Goal: Task Accomplishment & Management: Manage account settings

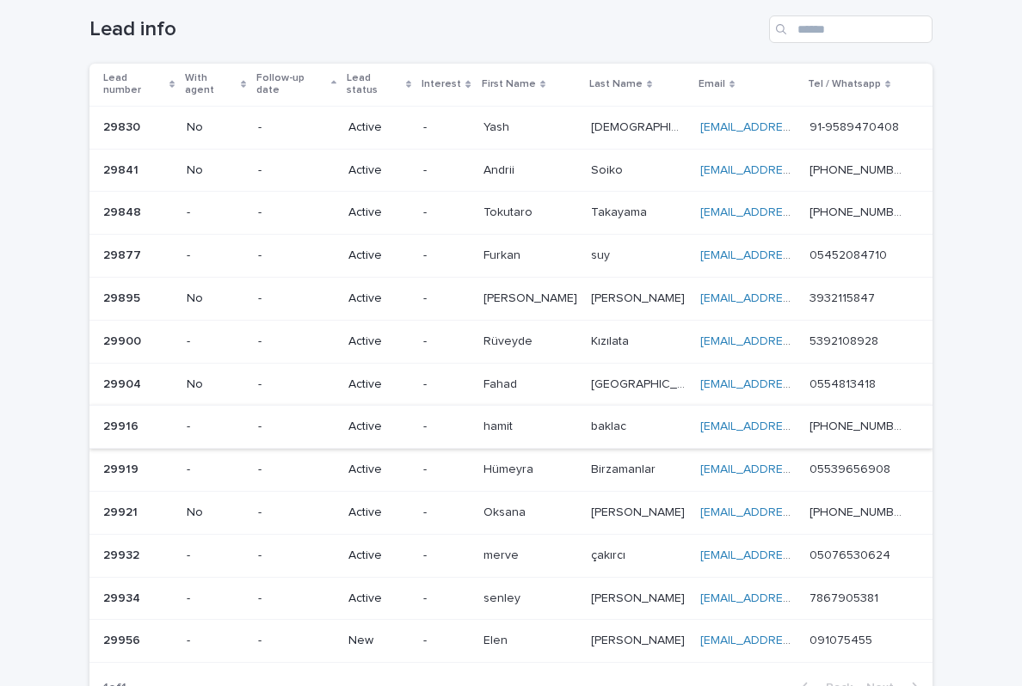
scroll to position [82, 0]
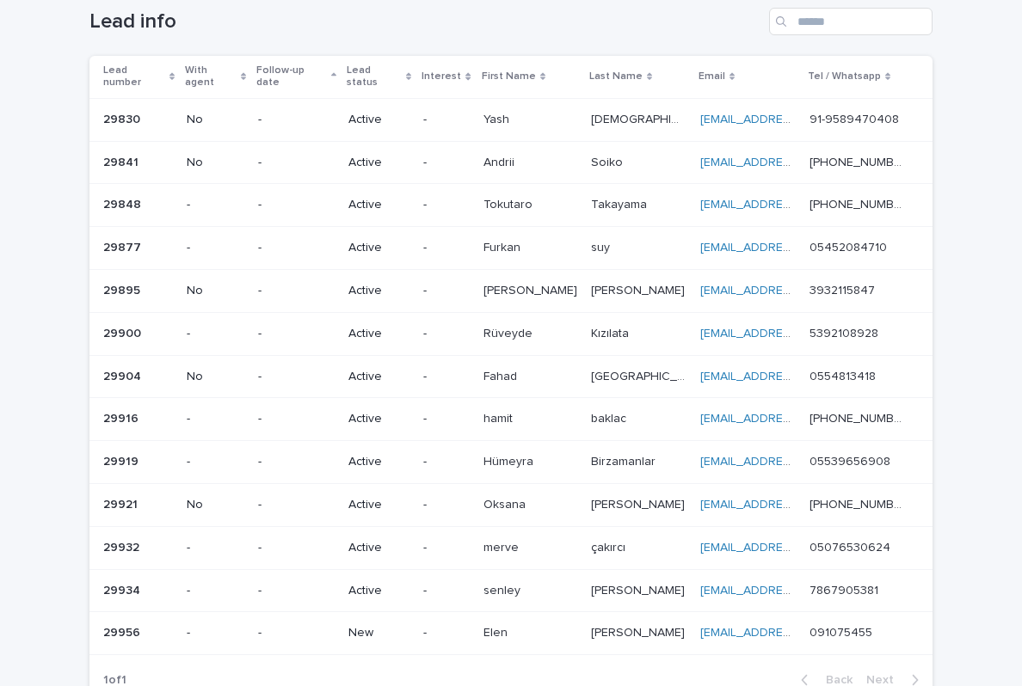
click at [614, 623] on p "[PERSON_NAME]" at bounding box center [639, 632] width 97 height 18
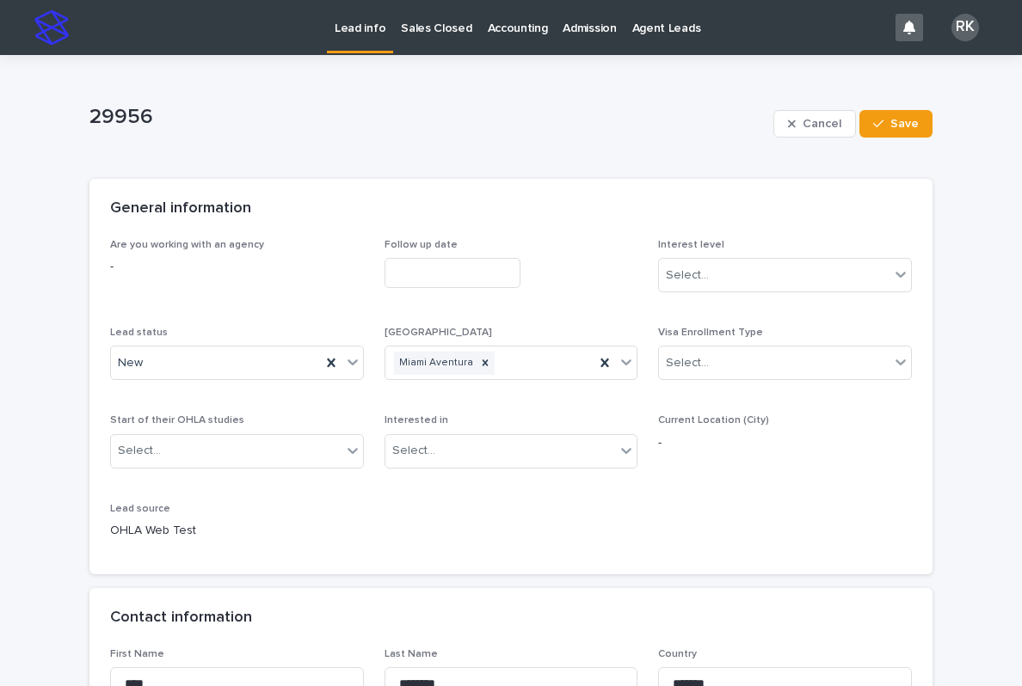
click at [364, 22] on p "Lead info" at bounding box center [360, 18] width 51 height 36
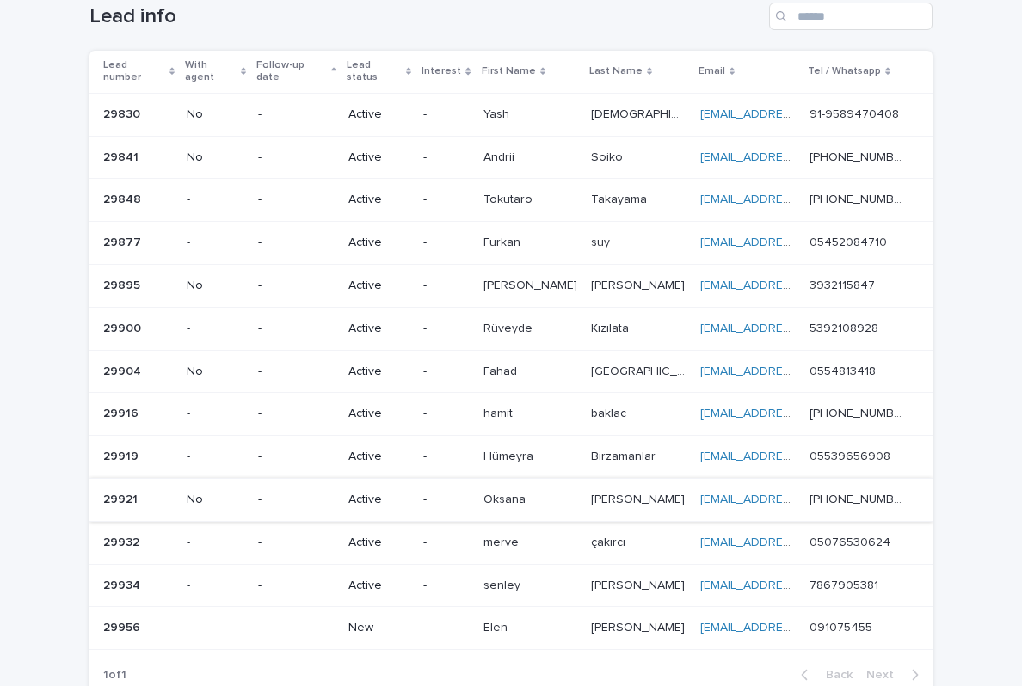
scroll to position [98, 0]
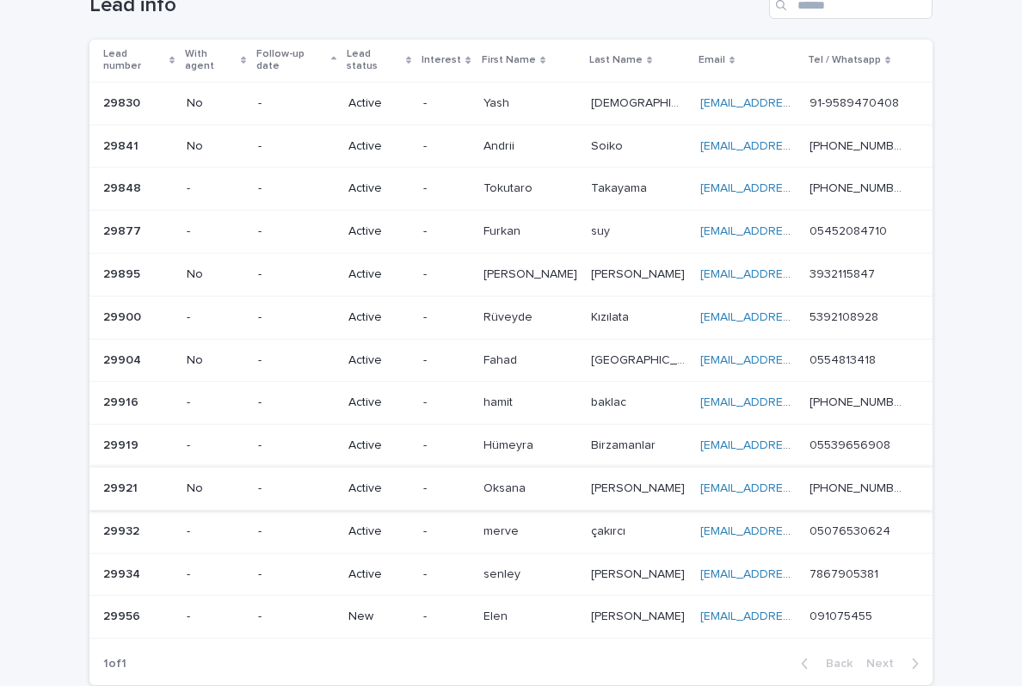
click at [454, 568] on p "-" at bounding box center [446, 575] width 46 height 15
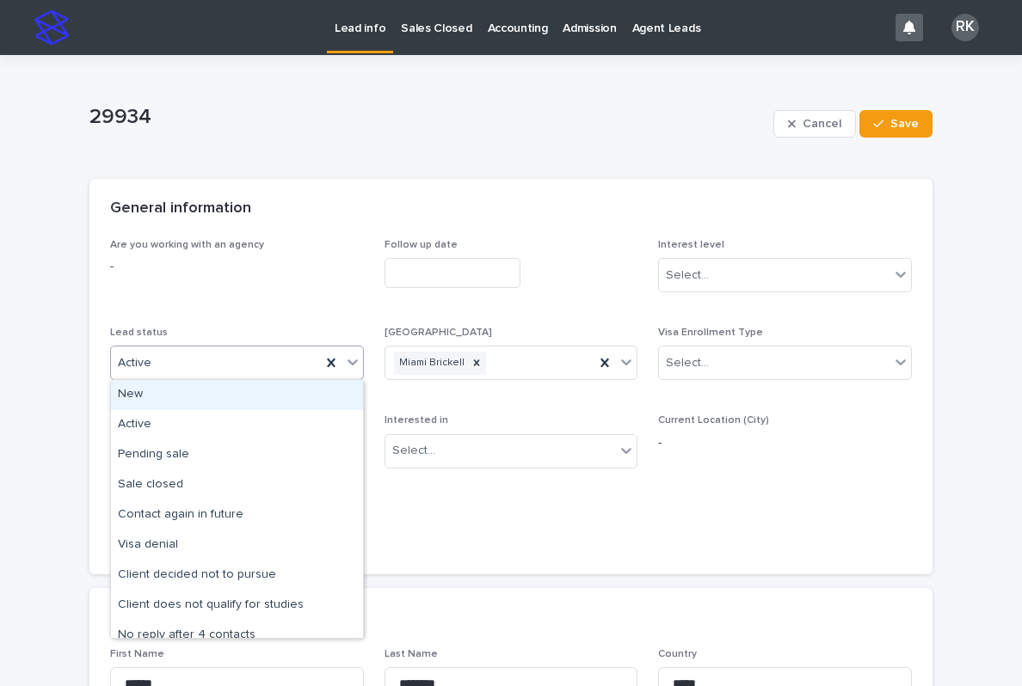
click at [315, 376] on div "Active" at bounding box center [237, 363] width 254 height 34
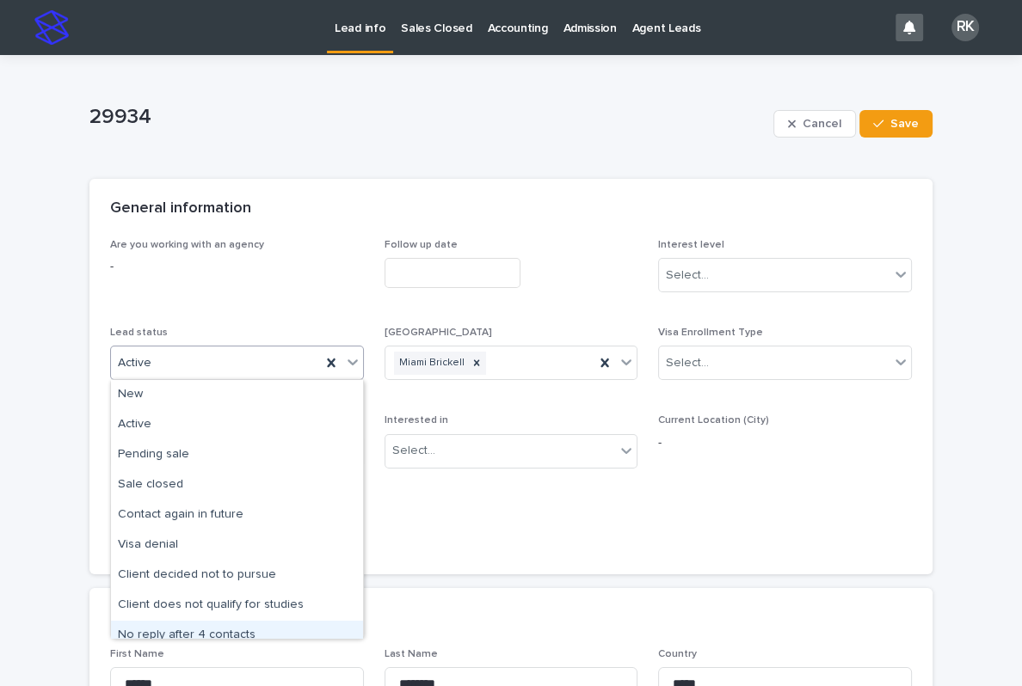
click at [169, 626] on div "No reply after 4 contacts" at bounding box center [237, 636] width 252 height 30
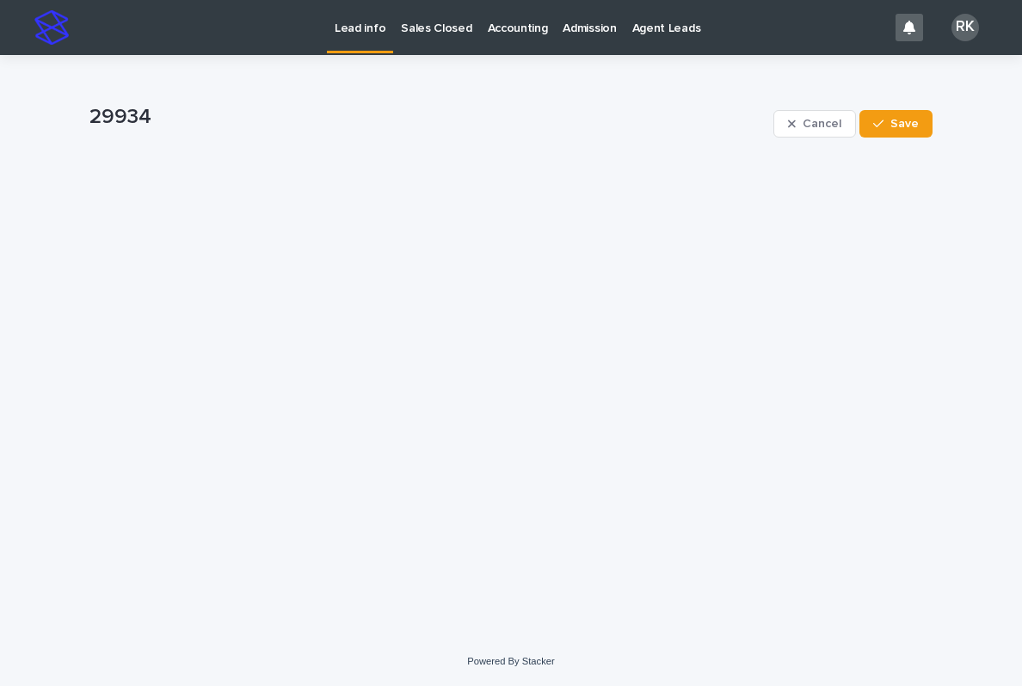
click at [879, 138] on div "Cancel Save" at bounding box center [852, 123] width 159 height 69
click at [883, 126] on icon "button" at bounding box center [878, 124] width 10 height 12
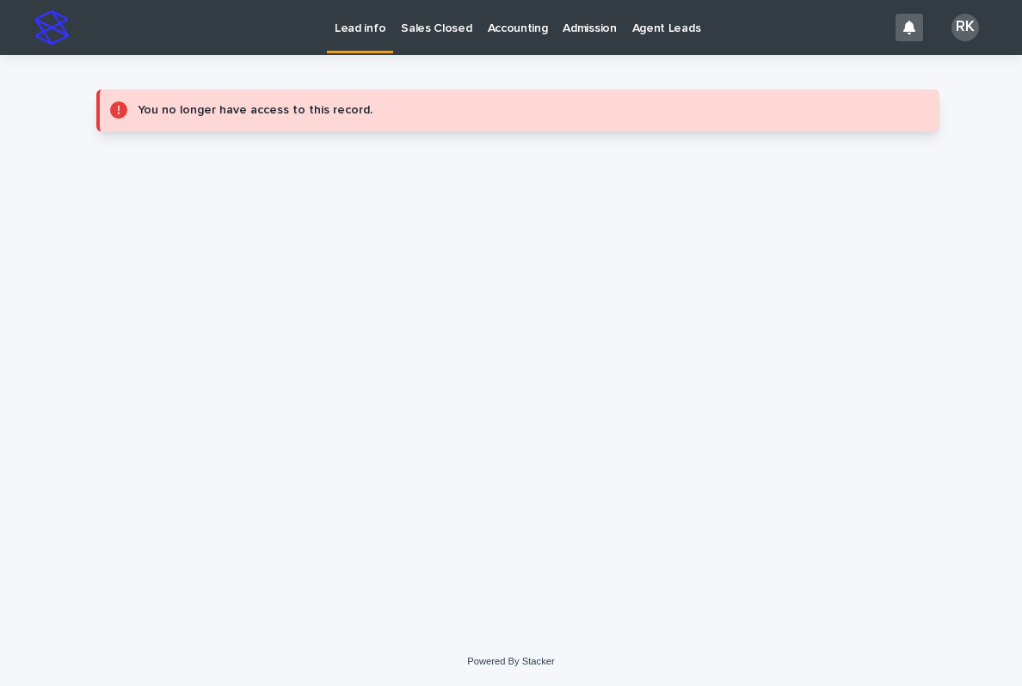
click at [360, 46] on link "Lead info" at bounding box center [360, 25] width 66 height 51
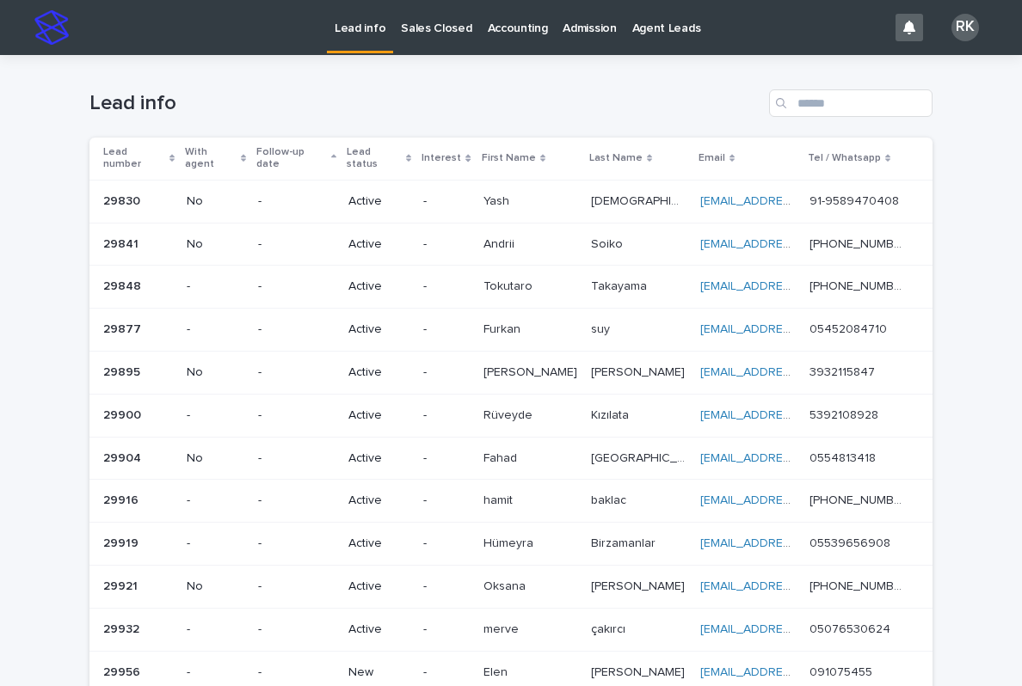
click at [399, 623] on p "Active" at bounding box center [378, 630] width 61 height 15
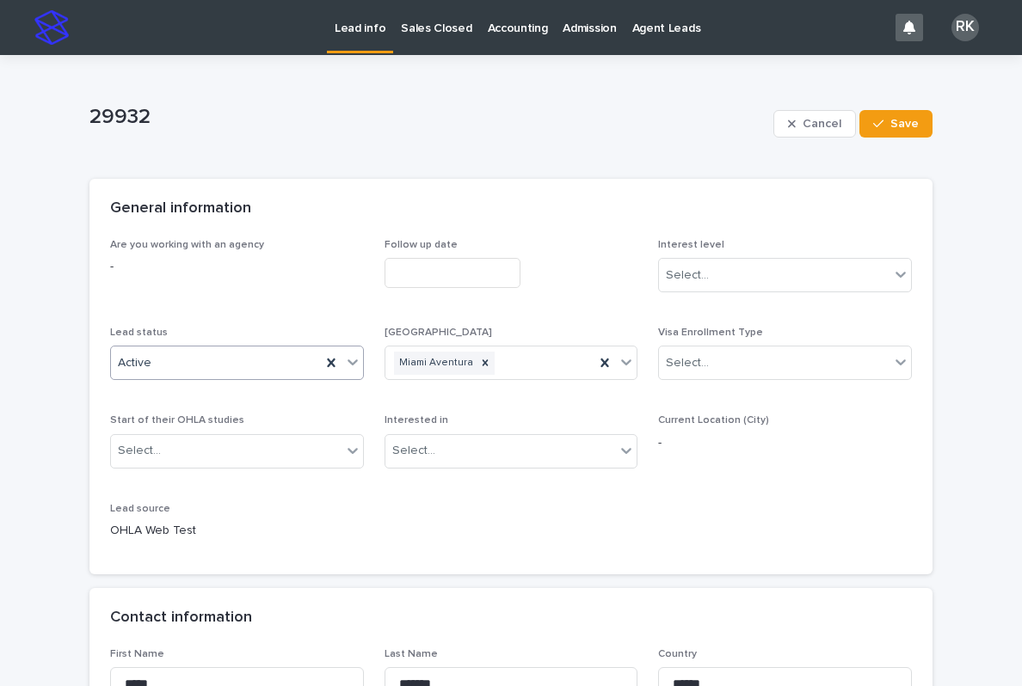
click at [263, 356] on div "Active" at bounding box center [216, 363] width 210 height 28
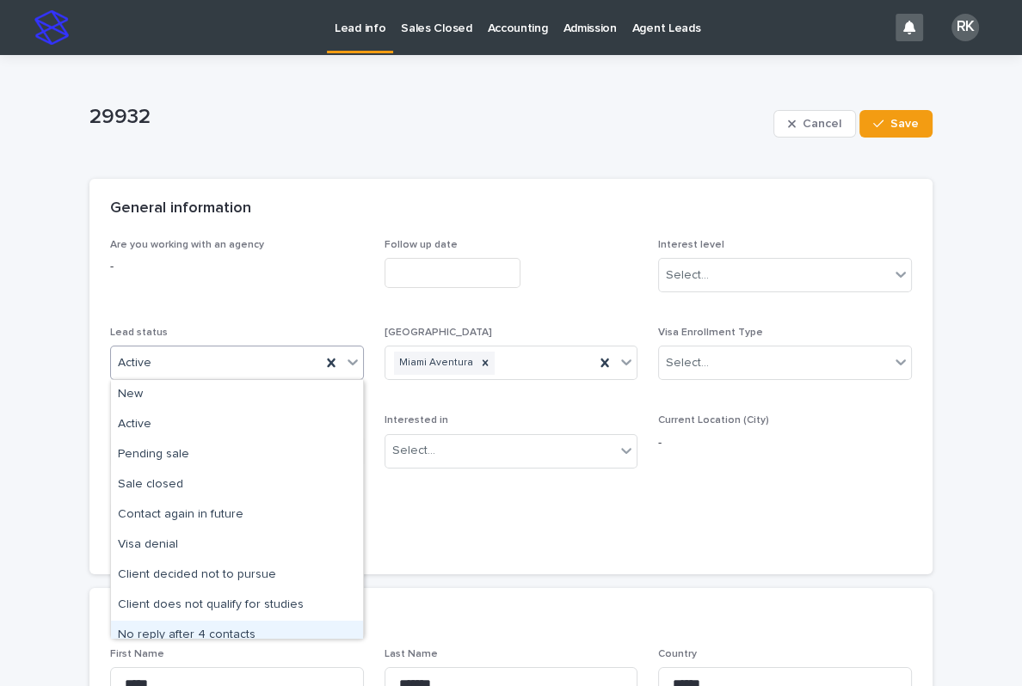
click at [160, 629] on div "No reply after 4 contacts" at bounding box center [237, 636] width 252 height 30
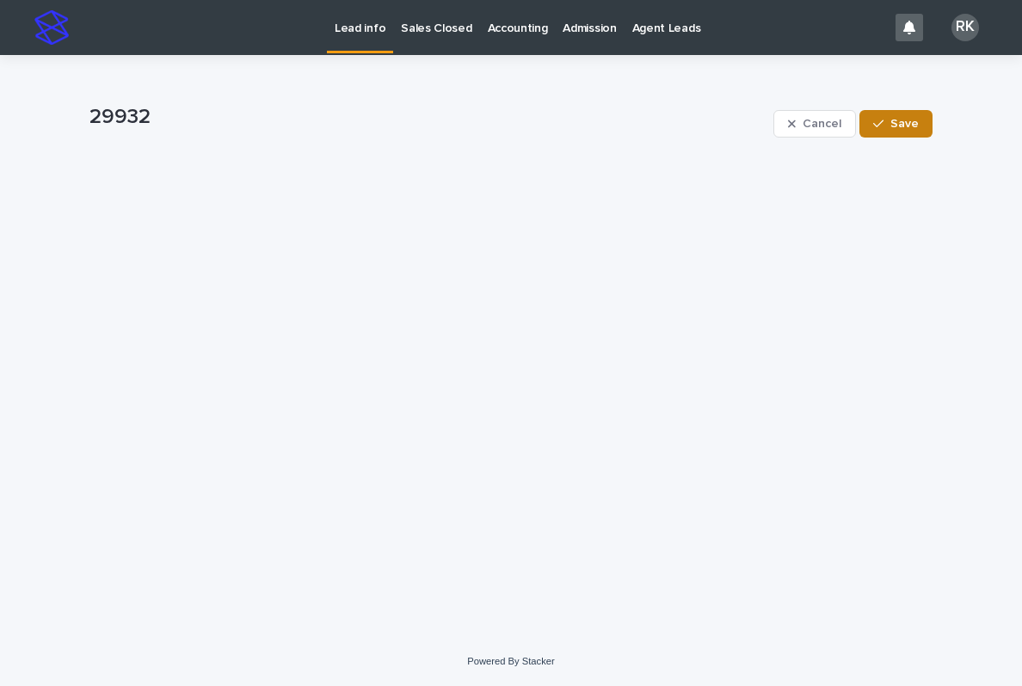
click at [877, 136] on button "Save" at bounding box center [895, 124] width 73 height 28
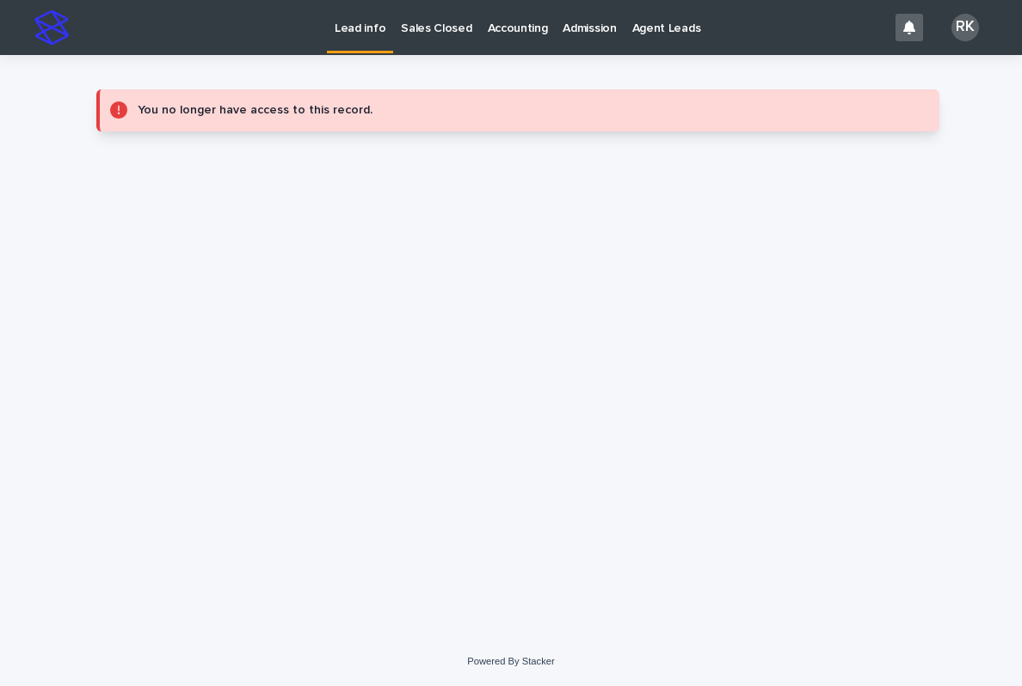
click at [356, 30] on p "Lead info" at bounding box center [360, 18] width 51 height 36
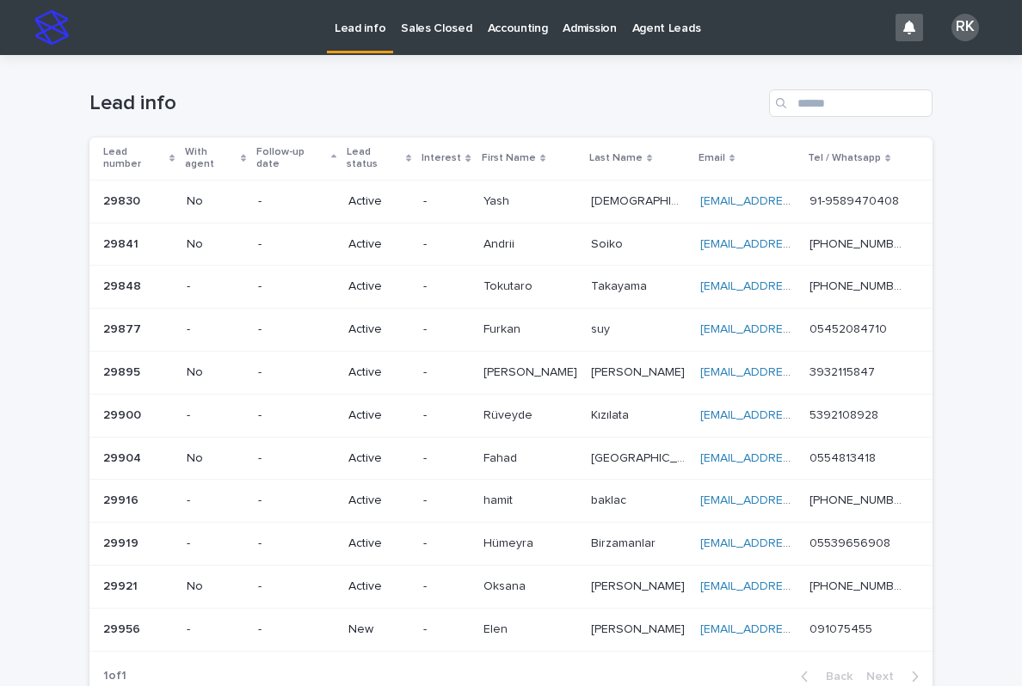
click at [394, 537] on p "Active" at bounding box center [378, 544] width 61 height 15
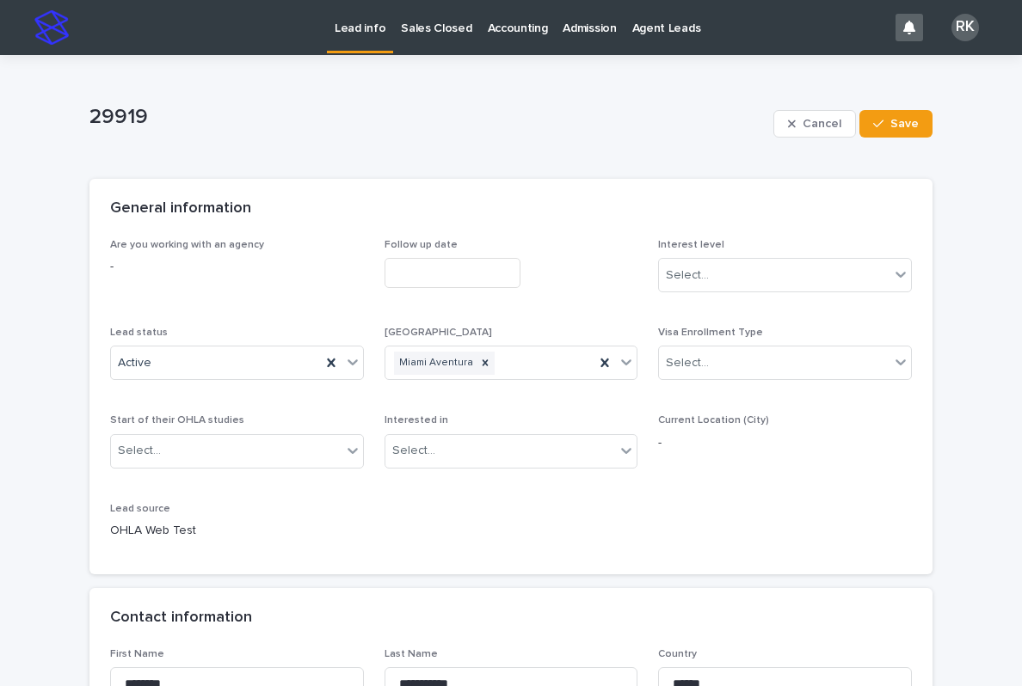
click at [372, 4] on p "Lead info" at bounding box center [360, 18] width 51 height 36
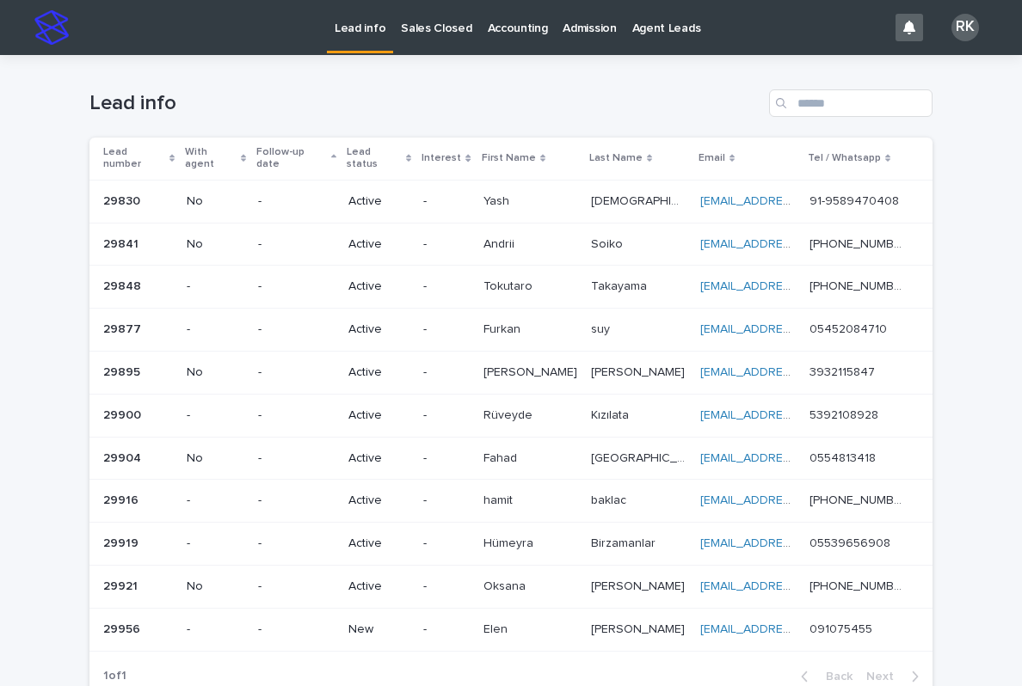
click at [354, 27] on p "Lead info" at bounding box center [360, 18] width 51 height 36
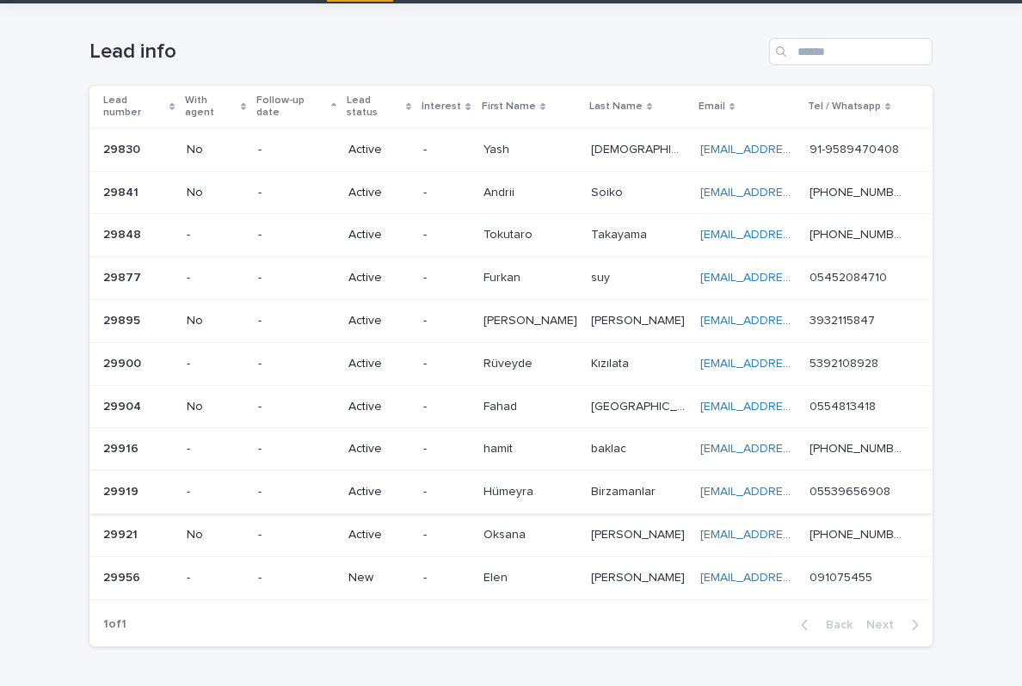
scroll to position [51, 0]
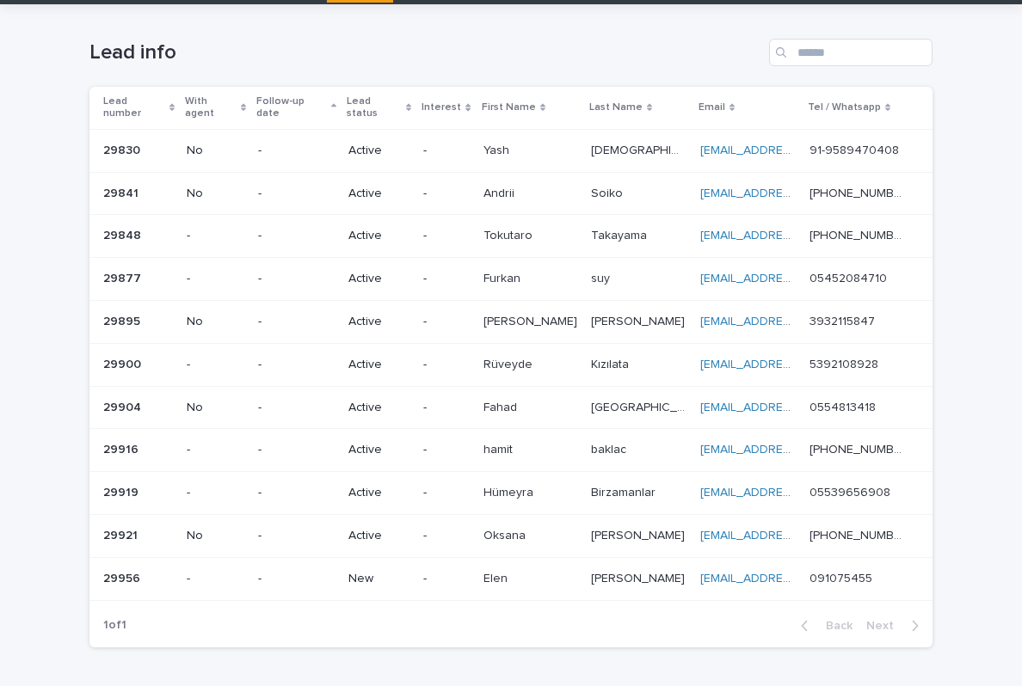
click at [513, 142] on p "Yash" at bounding box center [497, 149] width 29 height 18
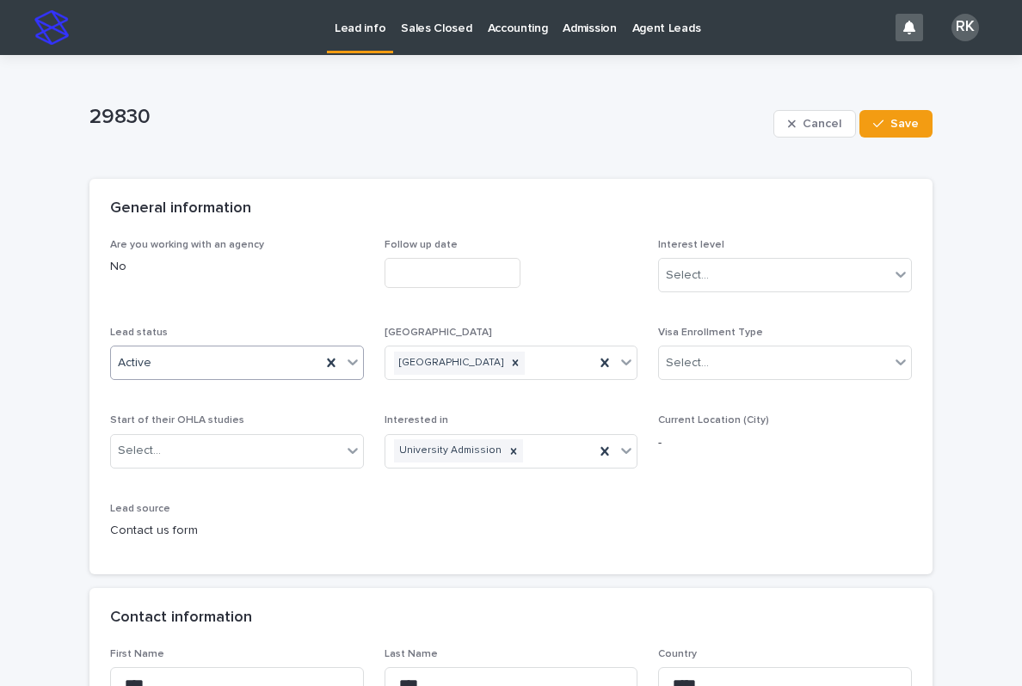
click at [305, 368] on div "Active" at bounding box center [216, 363] width 210 height 28
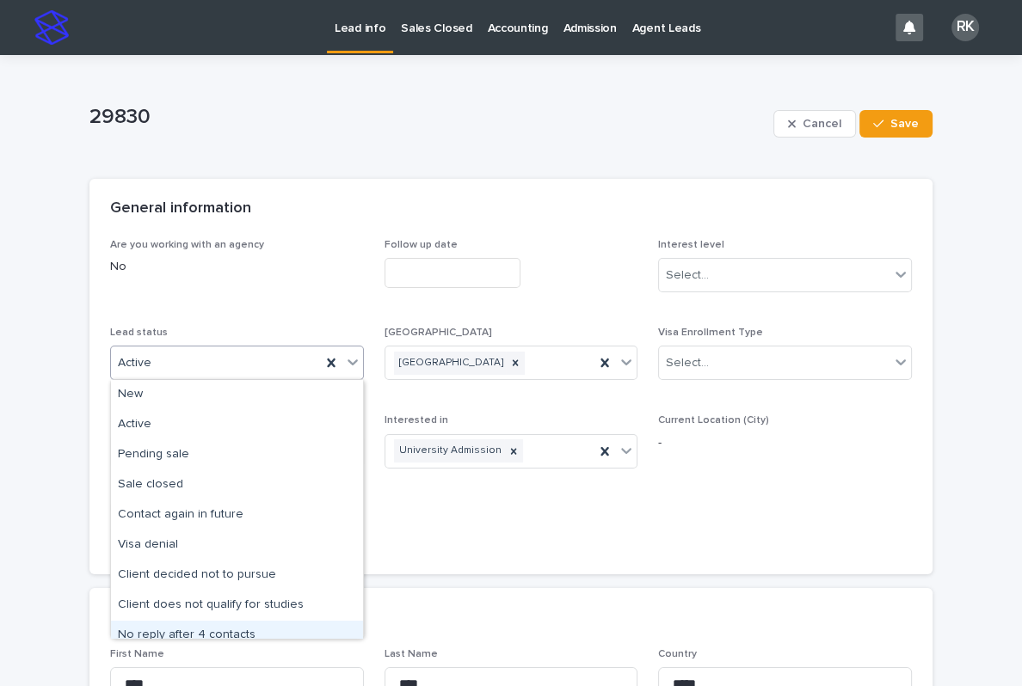
click at [194, 630] on div "No reply after 4 contacts" at bounding box center [237, 636] width 252 height 30
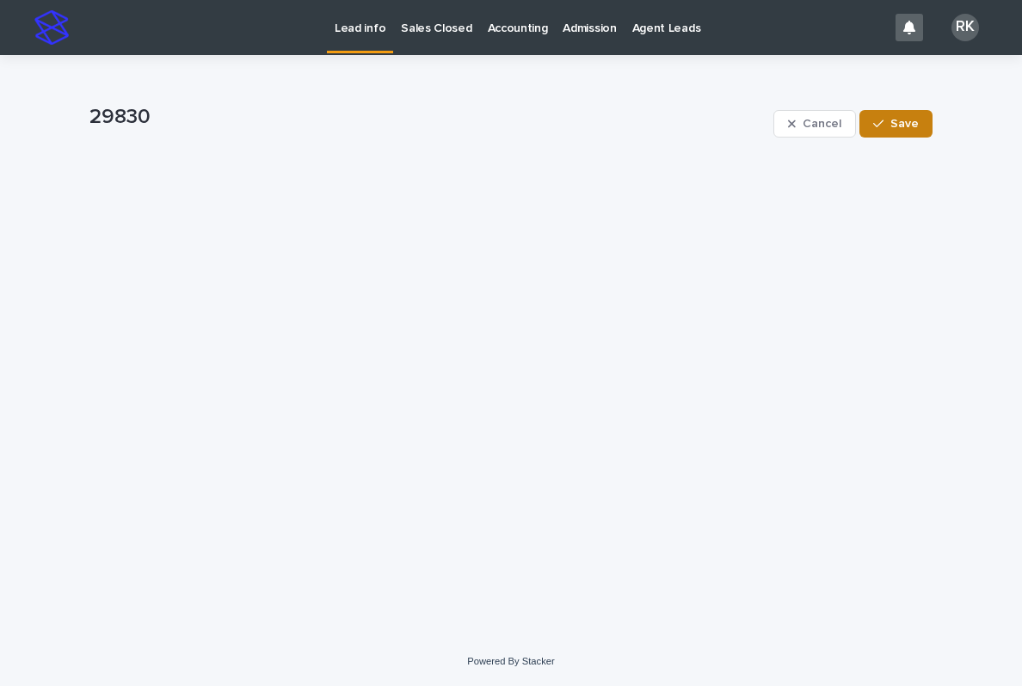
click at [897, 132] on button "Save" at bounding box center [895, 124] width 73 height 28
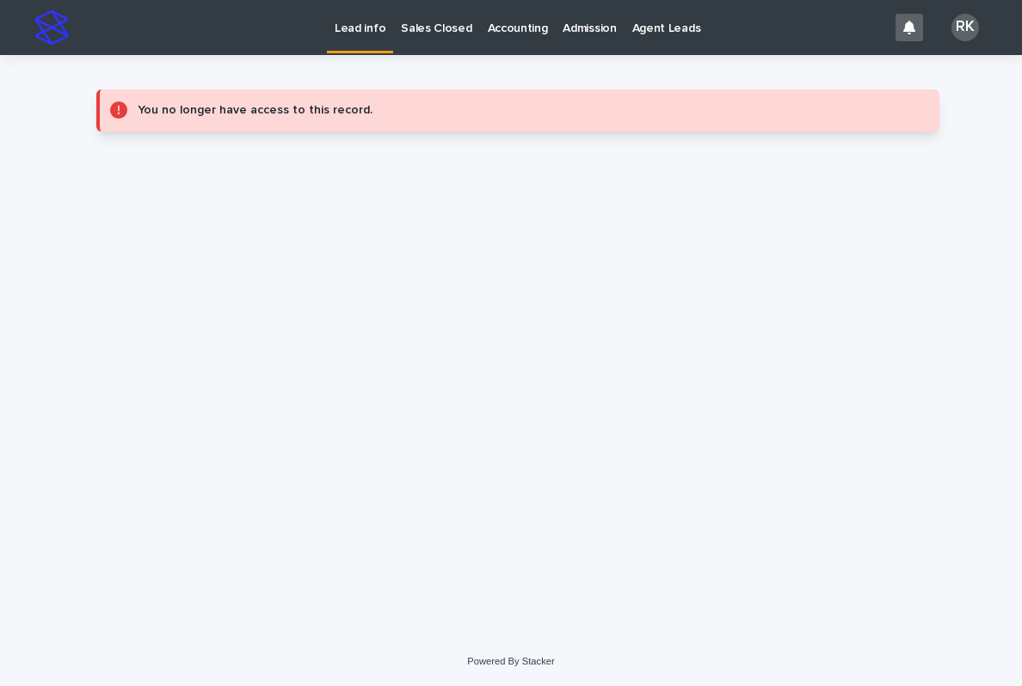
click at [336, 39] on link "Lead info" at bounding box center [360, 25] width 66 height 51
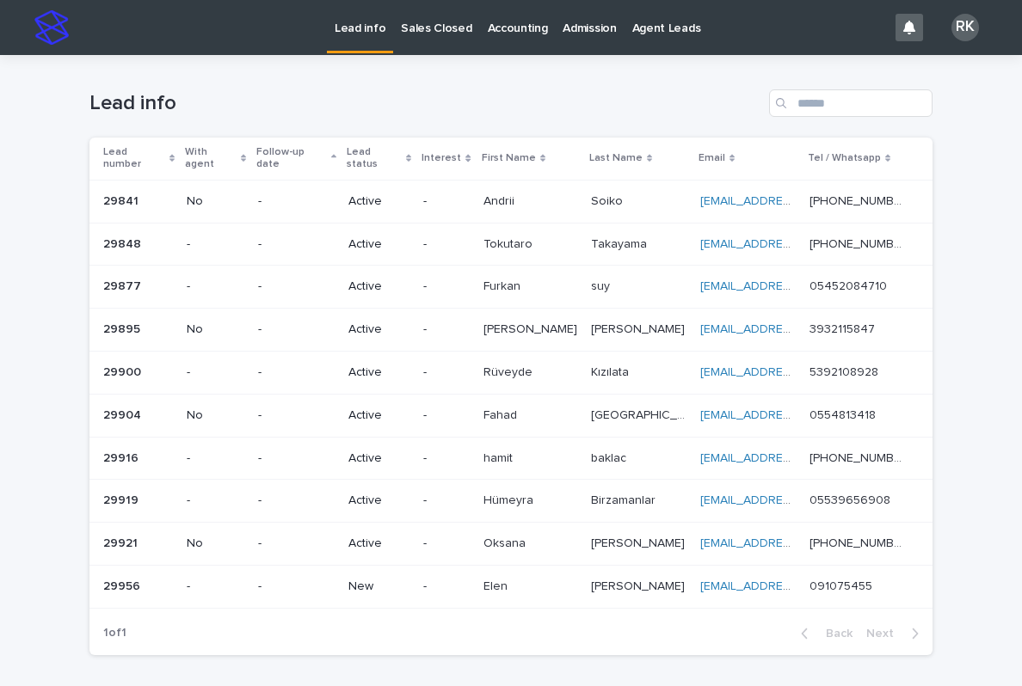
click at [457, 580] on p "-" at bounding box center [446, 587] width 46 height 15
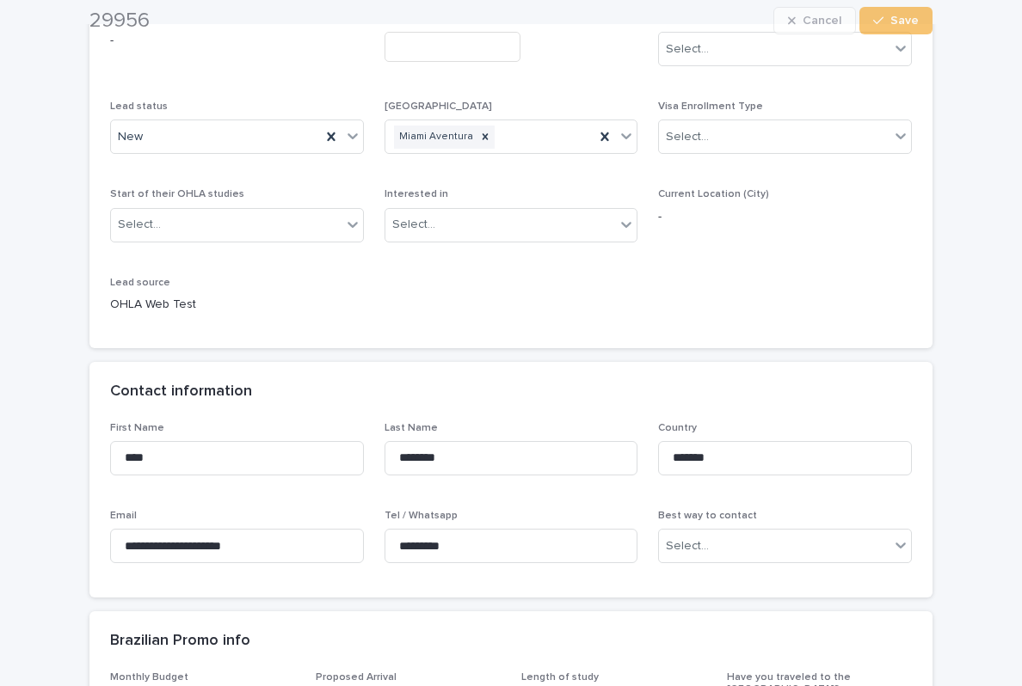
scroll to position [228, 0]
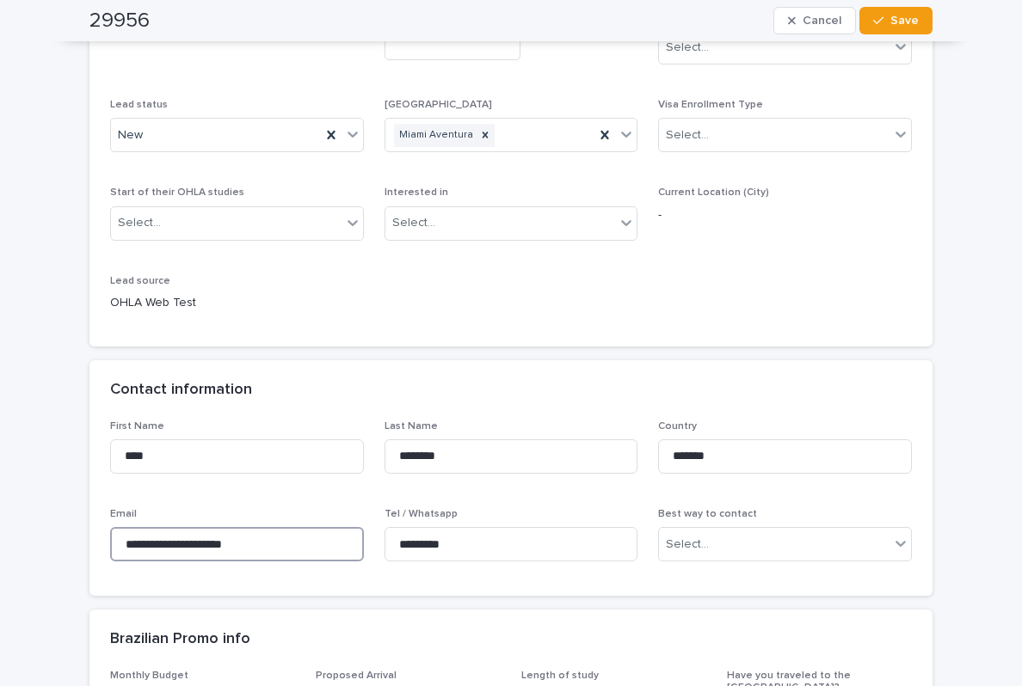
click at [260, 540] on input "**********" at bounding box center [237, 544] width 254 height 34
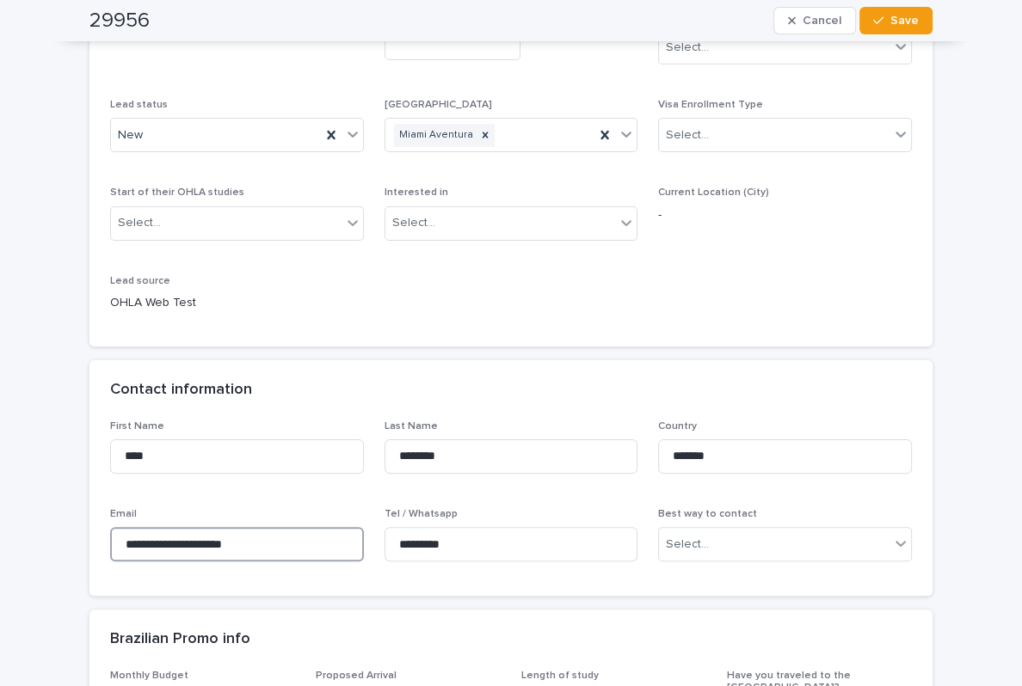
click at [260, 540] on input "**********" at bounding box center [237, 544] width 254 height 34
click at [279, 139] on div "New" at bounding box center [216, 135] width 210 height 28
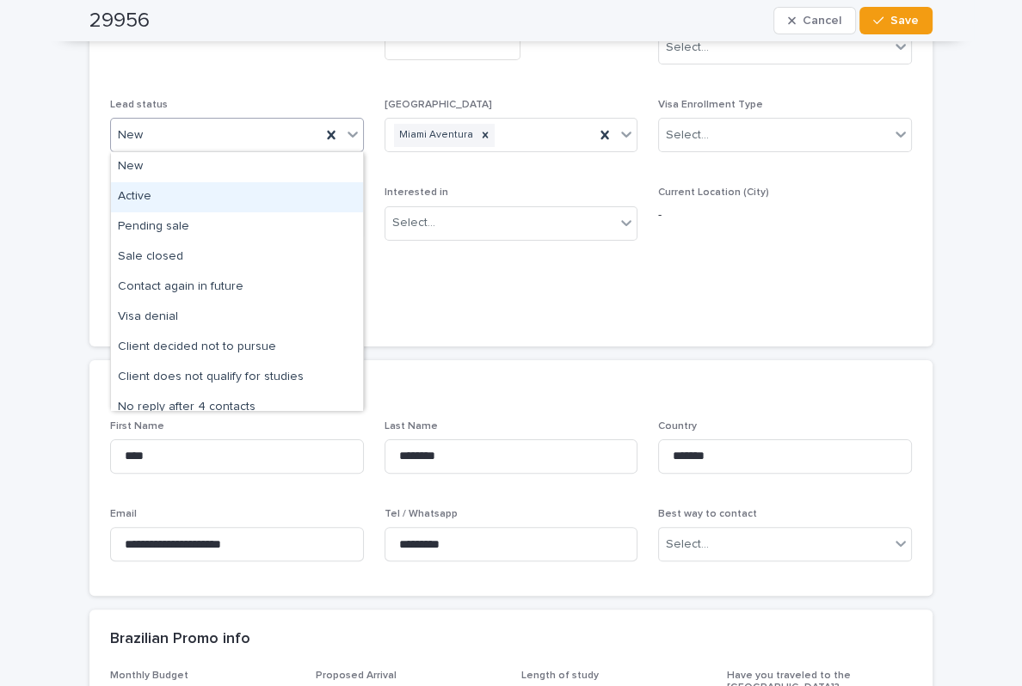
click at [228, 208] on div "Active" at bounding box center [237, 197] width 252 height 30
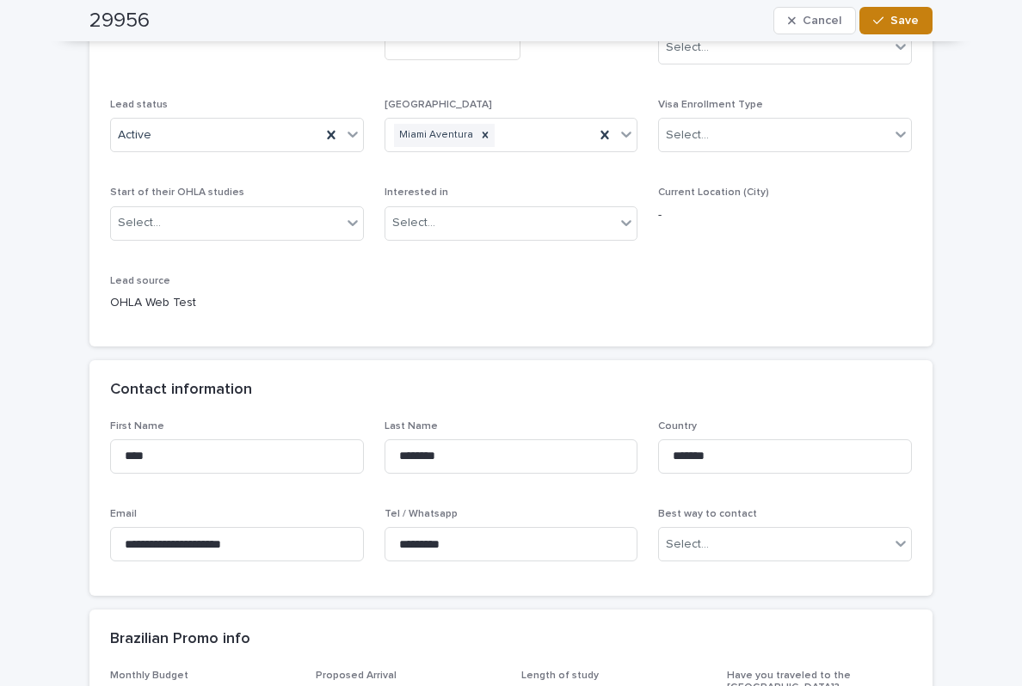
click at [872, 24] on button "Save" at bounding box center [895, 21] width 73 height 28
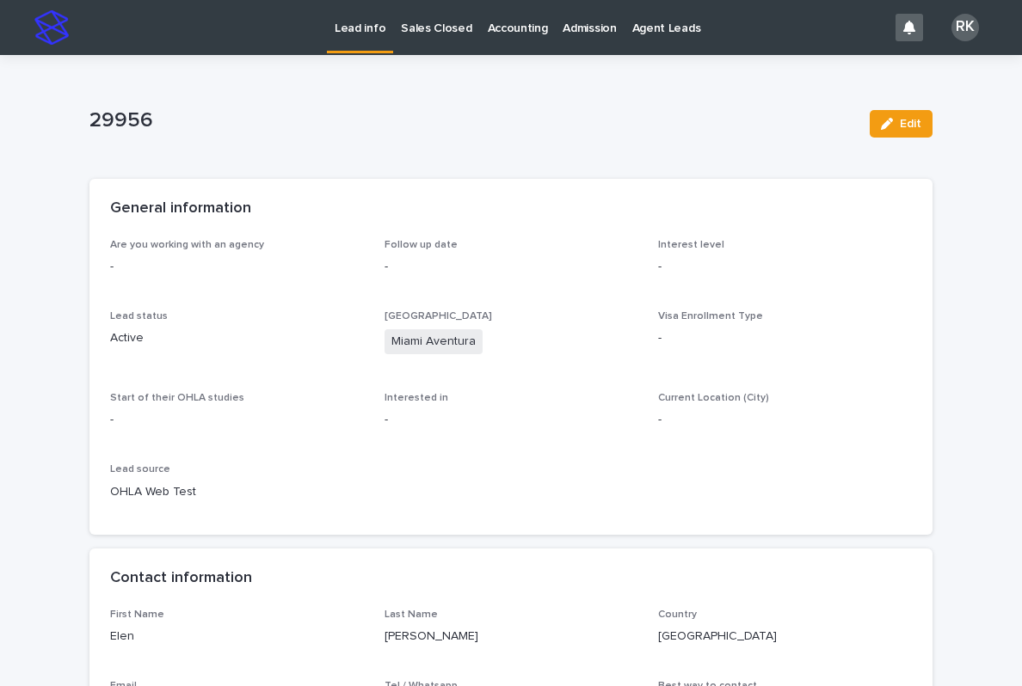
scroll to position [0, 0]
click at [345, 24] on p "Lead info" at bounding box center [360, 18] width 51 height 36
